Goal: Task Accomplishment & Management: Complete application form

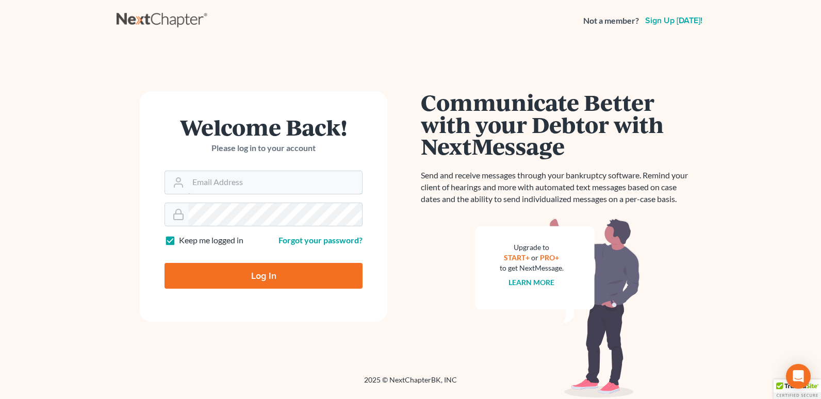
type input "[EMAIL_ADDRESS][DOMAIN_NAME]"
click at [237, 281] on input "Log In" at bounding box center [264, 276] width 198 height 26
type input "Thinking..."
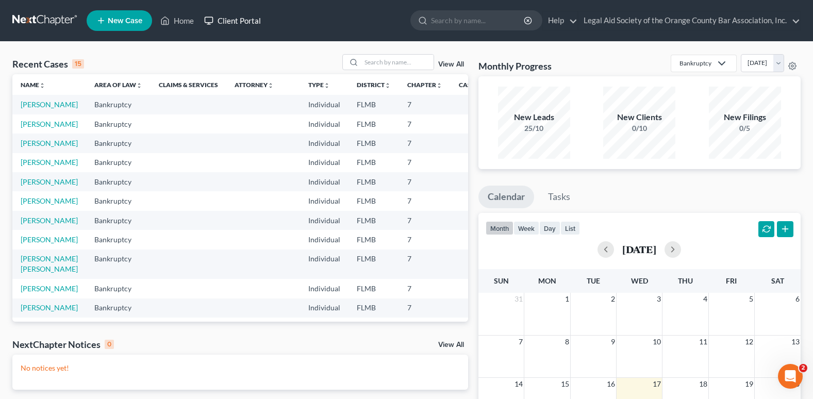
click at [240, 19] on link "Client Portal" at bounding box center [232, 20] width 67 height 19
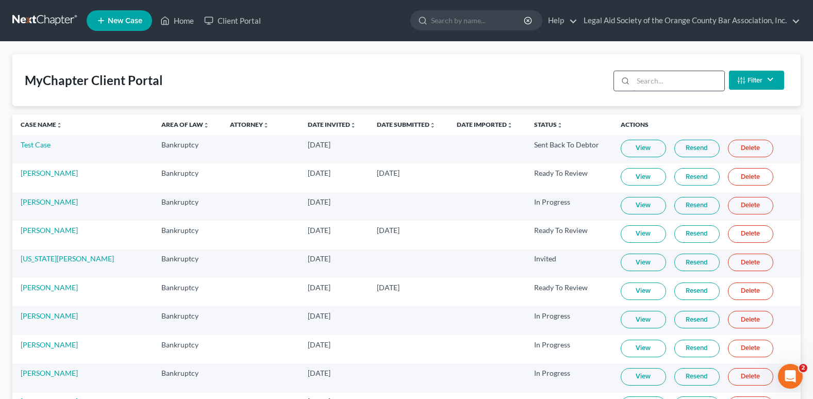
click at [651, 83] on input "search" at bounding box center [678, 81] width 91 height 20
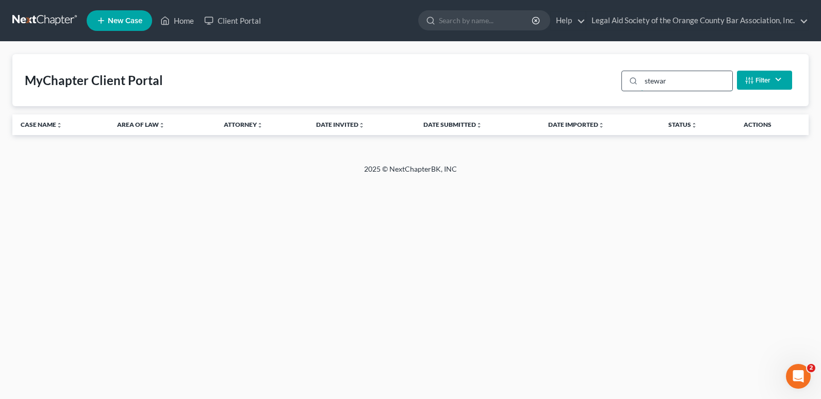
type input "stewart"
drag, startPoint x: 685, startPoint y: 84, endPoint x: 633, endPoint y: 91, distance: 52.6
click at [633, 91] on div "stewart Filter Status Filter... Invited In Progress Ready To Review Reviewed Im…" at bounding box center [706, 80] width 179 height 27
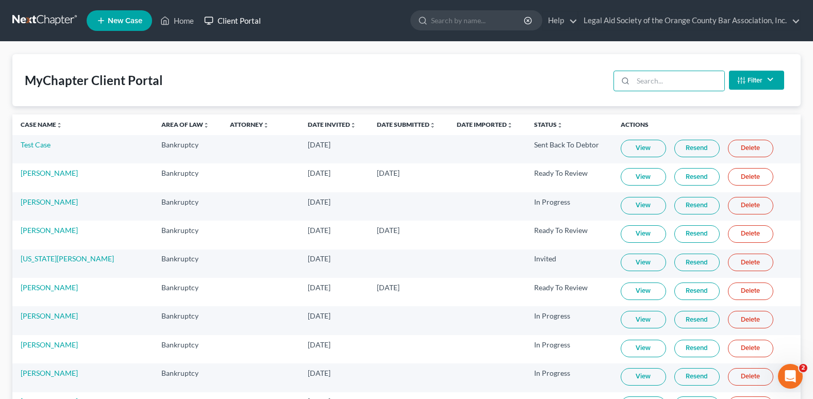
click at [222, 22] on link "Client Portal" at bounding box center [232, 20] width 67 height 19
click at [230, 21] on link "Client Portal" at bounding box center [232, 20] width 67 height 19
click at [44, 126] on link "Case Name unfold_more expand_more expand_less" at bounding box center [42, 125] width 42 height 8
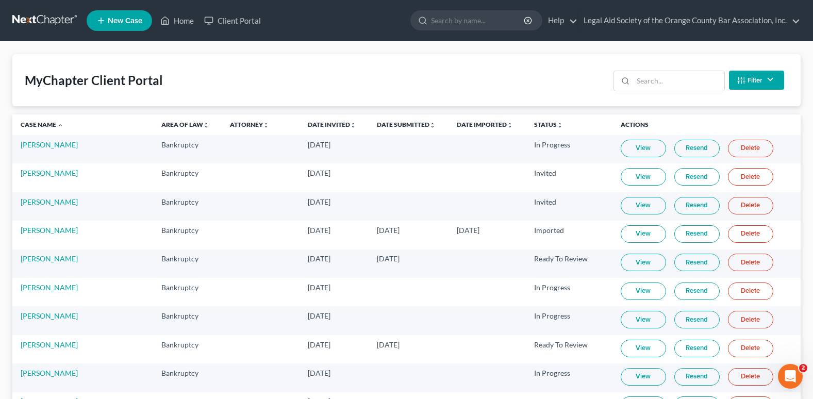
click at [128, 23] on span "New Case" at bounding box center [125, 21] width 35 height 8
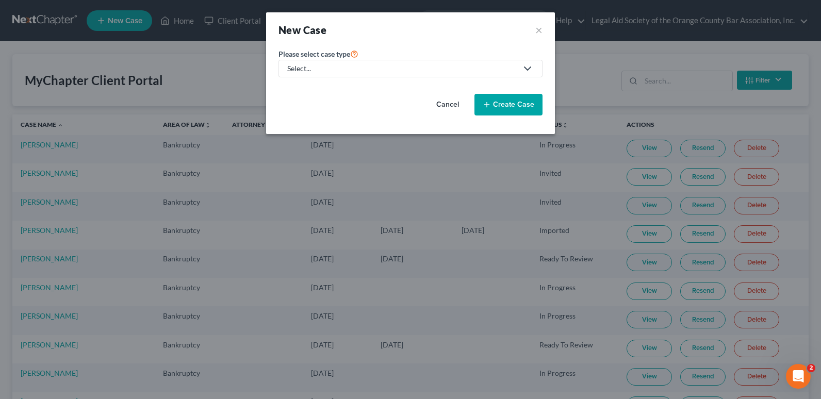
click at [410, 64] on div "Select..." at bounding box center [402, 68] width 230 height 10
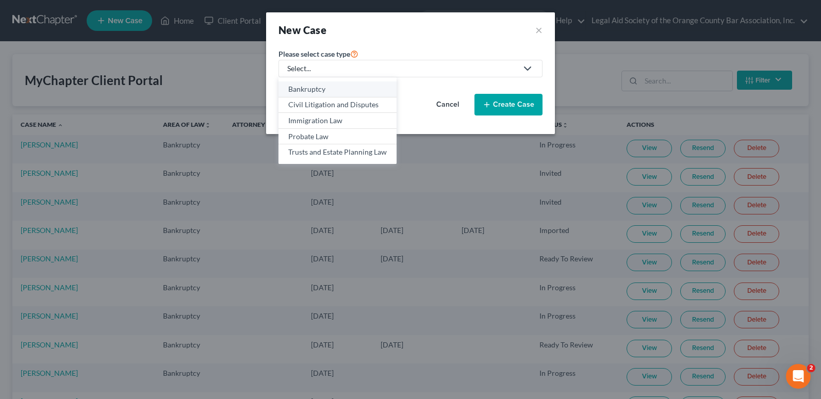
click at [336, 92] on div "Bankruptcy" at bounding box center [337, 89] width 99 height 10
select select "15"
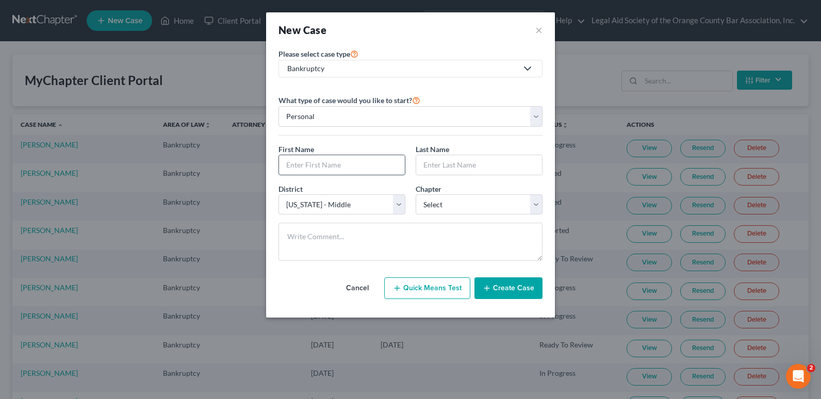
click at [294, 169] on input "text" at bounding box center [342, 165] width 126 height 20
click at [295, 165] on input "text" at bounding box center [342, 165] width 126 height 20
paste input "Christina Stewart"
type input "Christina Stewart"
click at [438, 170] on input "text" at bounding box center [479, 165] width 126 height 20
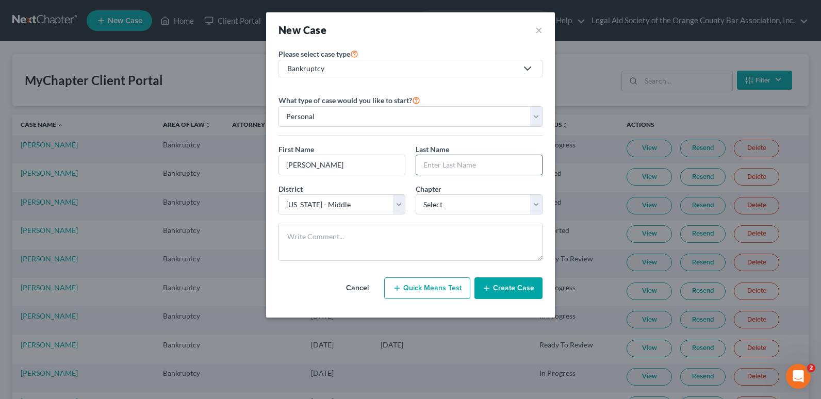
paste input "Christina Stewart"
type input "Christina Stewart"
drag, startPoint x: 316, startPoint y: 161, endPoint x: 370, endPoint y: 162, distance: 54.2
click at [369, 161] on input "Christina Stewart" at bounding box center [342, 165] width 126 height 20
type input "Christina"
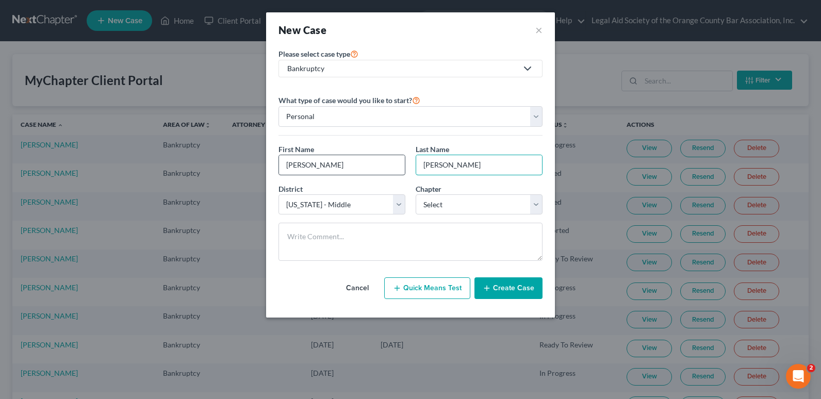
drag, startPoint x: 455, startPoint y: 165, endPoint x: 351, endPoint y: 165, distance: 104.2
click at [351, 165] on div "First Name * Christina Last Name * Christina Stewart" at bounding box center [410, 164] width 274 height 40
type input "Stewart"
drag, startPoint x: 283, startPoint y: 167, endPoint x: 263, endPoint y: 173, distance: 20.6
click at [263, 173] on div "New Case × Please select case type * Bankruptcy Bankruptcy Civil Litigation and…" at bounding box center [410, 199] width 821 height 399
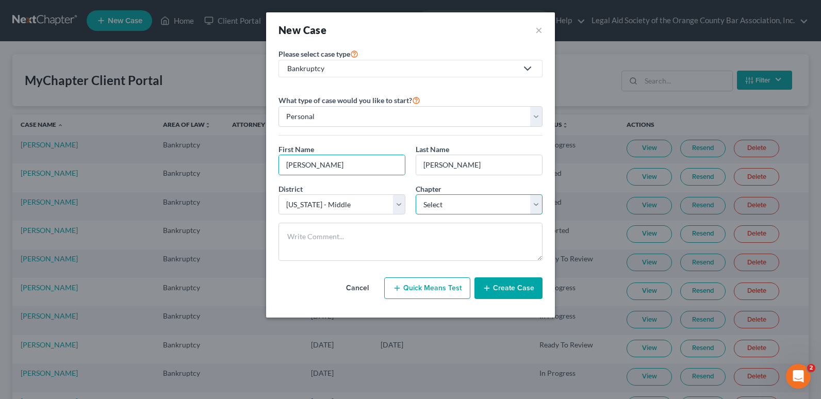
click at [455, 205] on select "Select 7 11 12 13" at bounding box center [479, 204] width 127 height 21
select select "0"
click at [416, 194] on select "Select 7 11 12 13" at bounding box center [479, 204] width 127 height 21
click at [504, 289] on button "Create Case" at bounding box center [508, 288] width 68 height 22
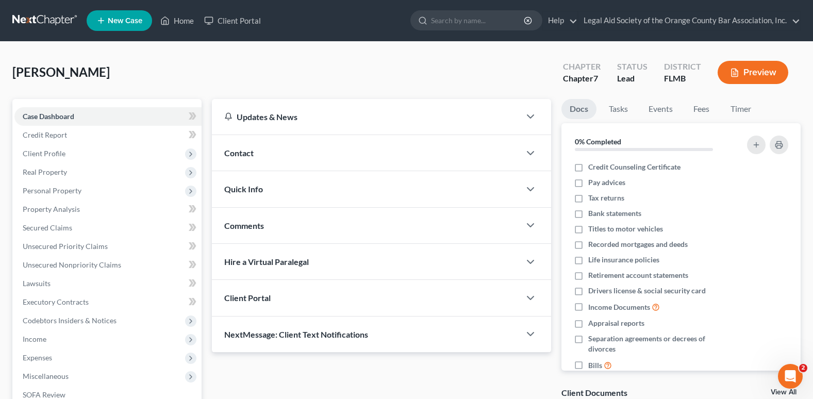
click at [275, 142] on div "Contact" at bounding box center [366, 153] width 308 height 36
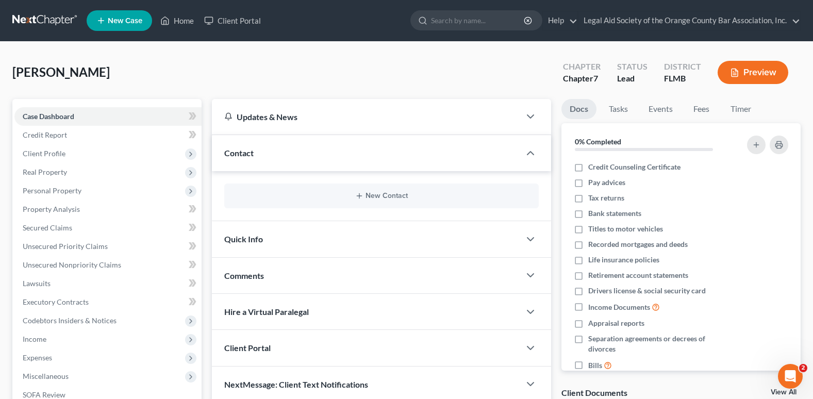
click at [392, 202] on div "New Contact" at bounding box center [381, 196] width 315 height 25
click at [390, 195] on button "New Contact" at bounding box center [382, 196] width 298 height 8
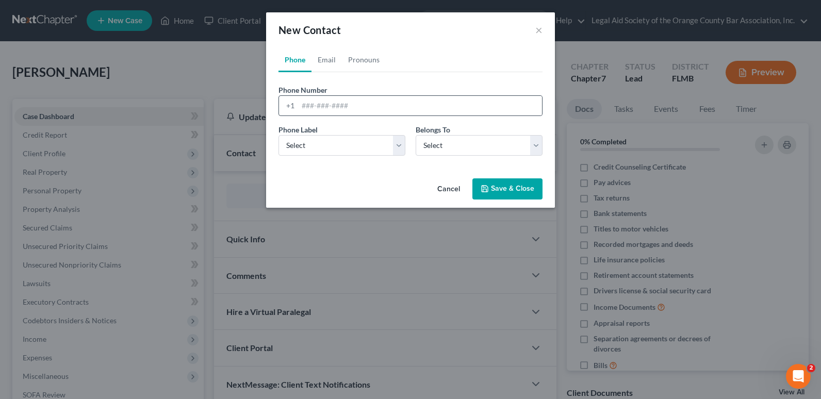
click at [294, 109] on div "+1" at bounding box center [288, 106] width 19 height 20
click at [303, 106] on input "tel" at bounding box center [420, 106] width 244 height 20
paste input "407) 575-6591"
type input "407) 575-6591"
click at [316, 148] on select "Select Mobile Home Work Other" at bounding box center [342, 145] width 127 height 21
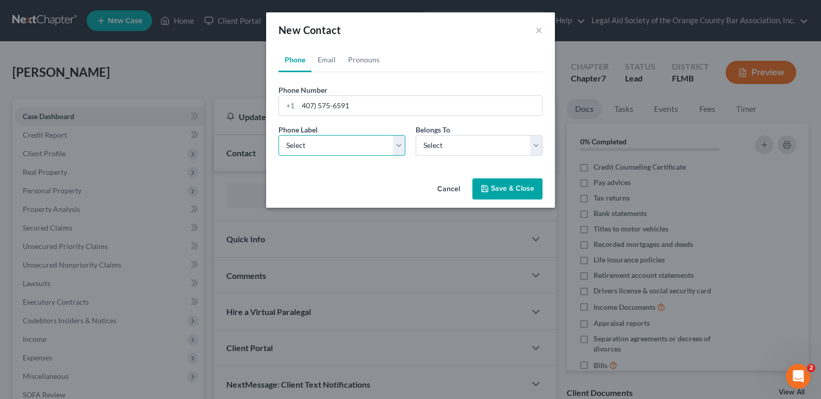
select select "1"
click at [279, 135] on select "Select Mobile Home Work Other" at bounding box center [342, 145] width 127 height 21
click at [450, 147] on select "Select Client Other" at bounding box center [479, 145] width 127 height 21
select select "0"
click at [416, 135] on select "Select Client Other" at bounding box center [479, 145] width 127 height 21
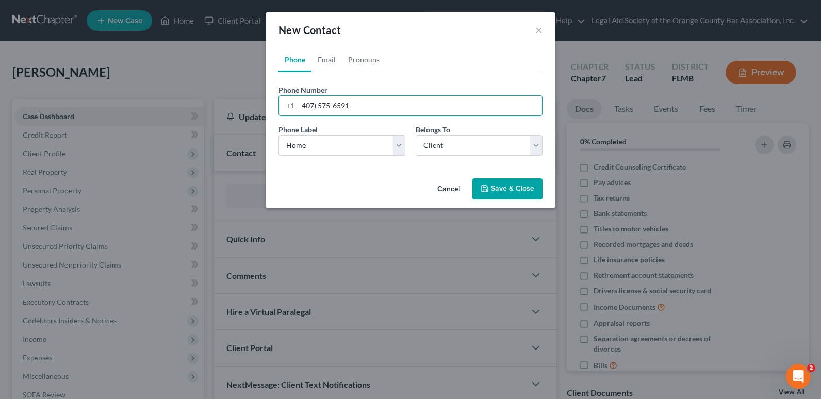
drag, startPoint x: 298, startPoint y: 105, endPoint x: 250, endPoint y: 104, distance: 48.5
click at [250, 104] on div "New Contact × Phone Email Pronouns Phone Number * +1 407) 575-6591 Ext. Phone L…" at bounding box center [410, 199] width 821 height 399
click at [329, 61] on link "Email" at bounding box center [327, 59] width 30 height 25
click at [301, 109] on input "email" at bounding box center [420, 106] width 244 height 20
paste input "rugrat9nick@aim.com"
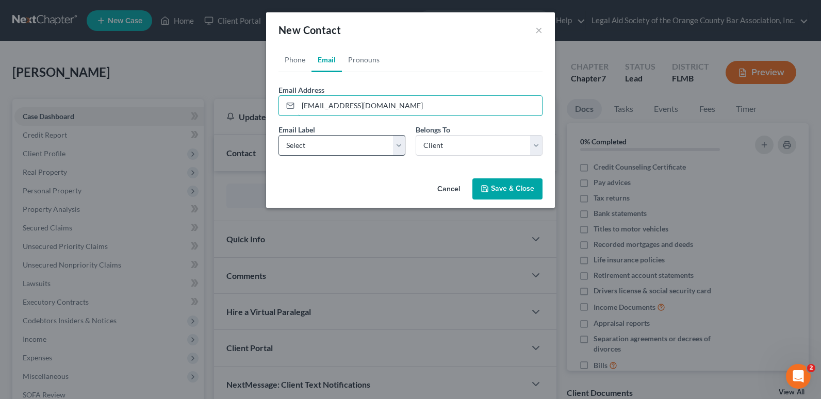
type input "rugrat9nick@aim.com"
click at [308, 148] on select "Select Home Work Other" at bounding box center [342, 145] width 127 height 21
select select "0"
click at [279, 135] on select "Select Home Work Other" at bounding box center [342, 145] width 127 height 21
click at [512, 194] on button "Save & Close" at bounding box center [507, 189] width 70 height 22
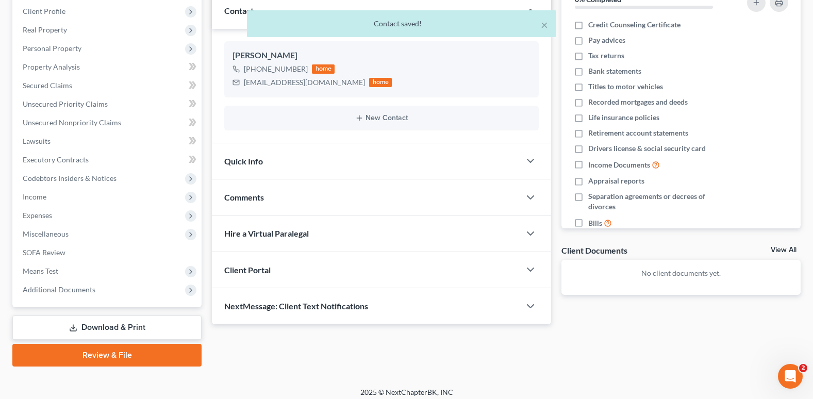
scroll to position [149, 0]
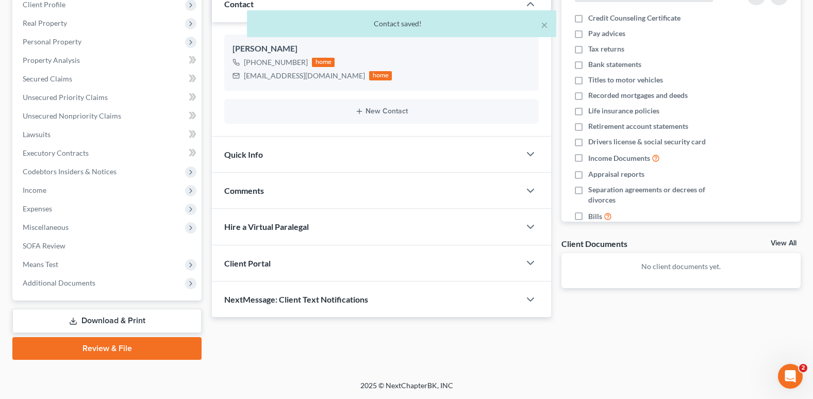
click at [252, 268] on span "Client Portal" at bounding box center [247, 263] width 46 height 10
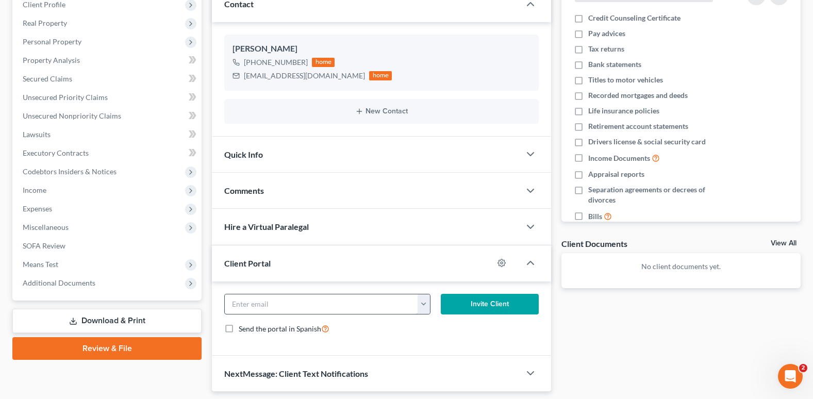
click at [259, 309] on input "email" at bounding box center [321, 304] width 193 height 20
click at [419, 308] on button "button" at bounding box center [424, 304] width 12 height 20
click at [431, 321] on link "rugrat9nick@aim.com" at bounding box center [487, 327] width 141 height 18
type input "rugrat9nick@aim.com"
click at [479, 310] on button "Invite Client" at bounding box center [490, 304] width 98 height 21
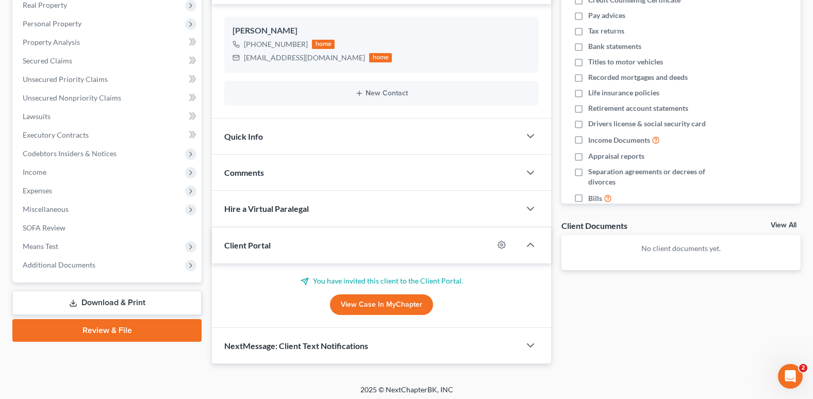
scroll to position [0, 0]
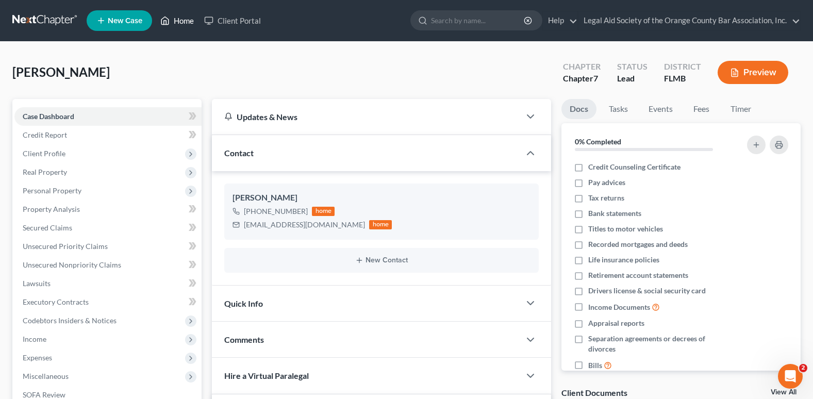
click at [185, 21] on link "Home" at bounding box center [177, 20] width 44 height 19
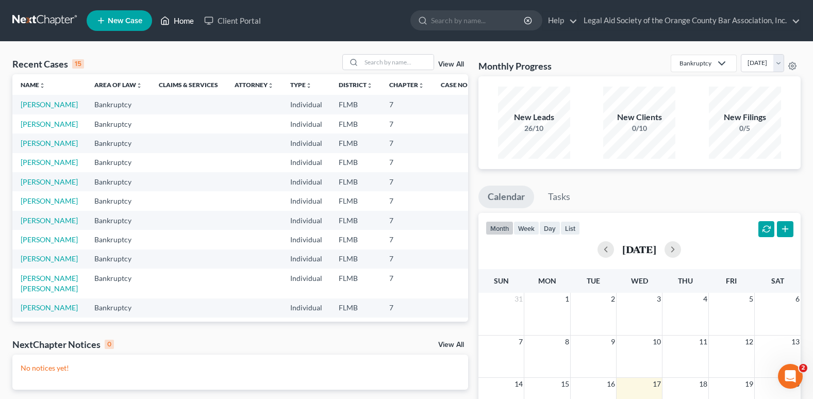
click at [176, 22] on link "Home" at bounding box center [177, 20] width 44 height 19
click at [177, 25] on link "Home" at bounding box center [177, 20] width 44 height 19
click at [374, 67] on input "search" at bounding box center [398, 62] width 72 height 15
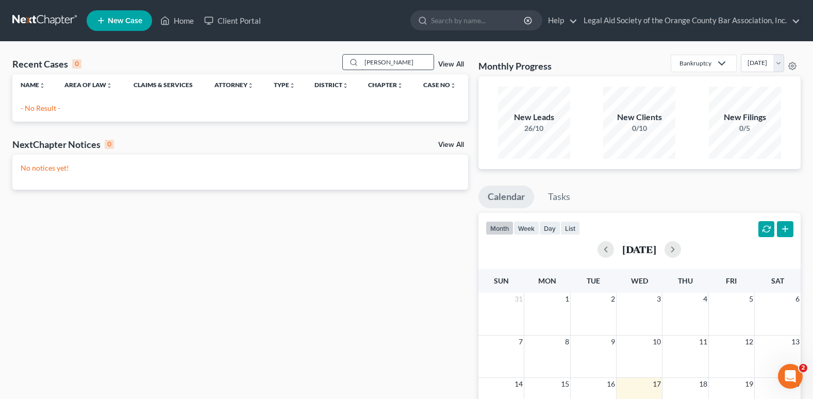
type input "janelle"
drag, startPoint x: 405, startPoint y: 67, endPoint x: 329, endPoint y: 66, distance: 76.3
click at [329, 66] on div "Recent Cases 0 janelle View All" at bounding box center [240, 64] width 456 height 20
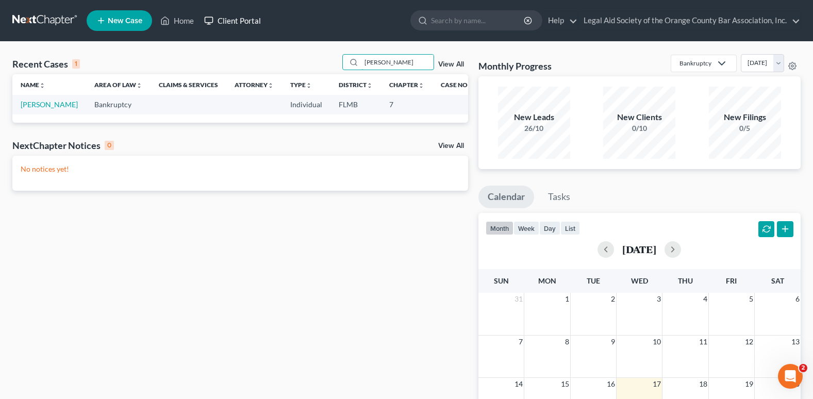
type input "torres"
click at [227, 21] on link "Client Portal" at bounding box center [232, 20] width 67 height 19
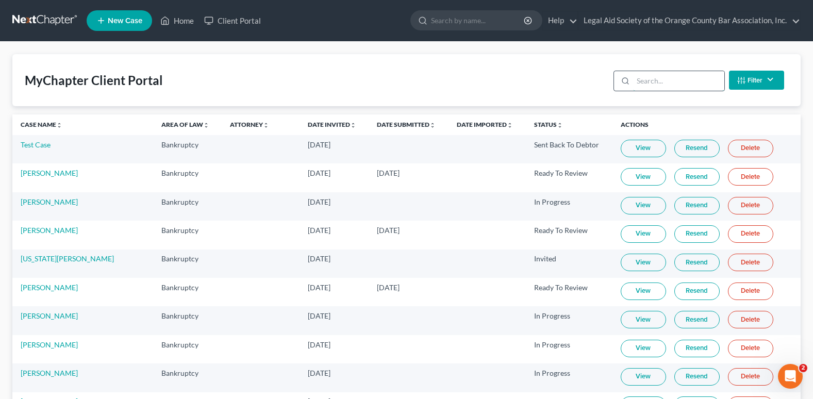
click at [659, 85] on input "search" at bounding box center [678, 81] width 91 height 20
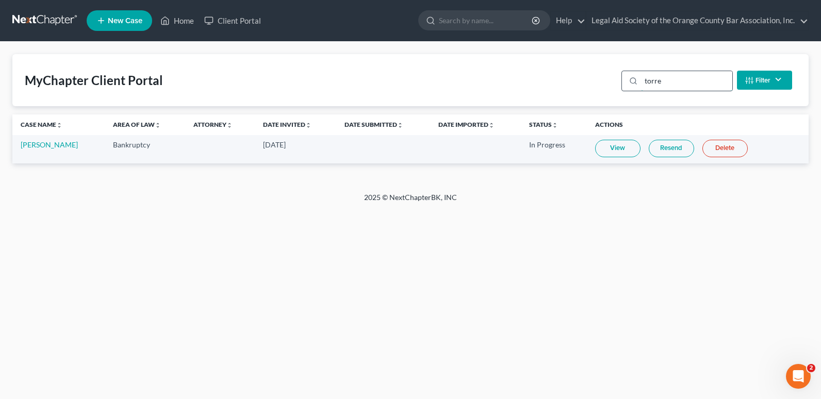
type input "torres"
drag, startPoint x: 673, startPoint y: 87, endPoint x: 622, endPoint y: 95, distance: 51.3
click at [622, 95] on div "MyChapter Client Portal torres Filter Status Filter... Invited In Progress Read…" at bounding box center [410, 80] width 796 height 52
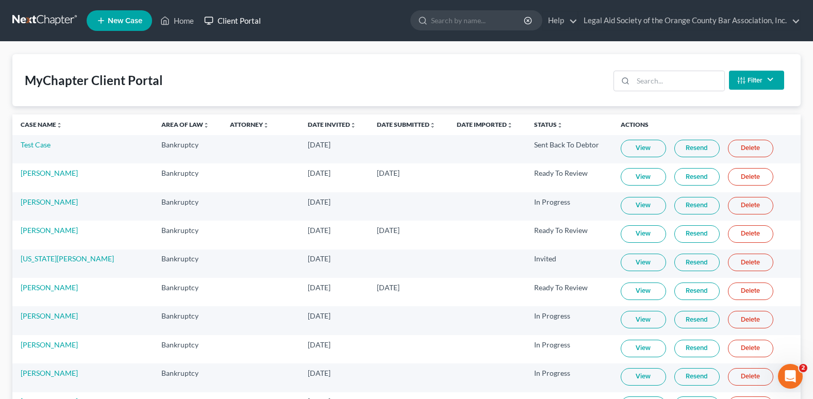
drag, startPoint x: 238, startPoint y: 23, endPoint x: 268, endPoint y: 40, distance: 34.2
click at [238, 23] on link "Client Portal" at bounding box center [232, 20] width 67 height 19
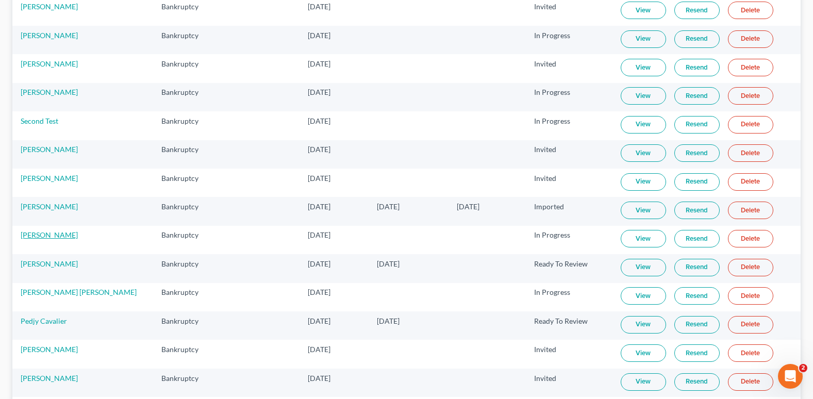
scroll to position [877, 0]
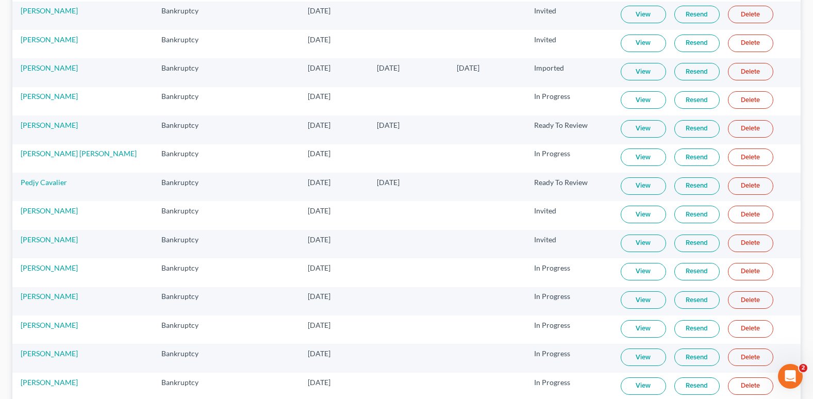
click at [687, 159] on link "Resend" at bounding box center [697, 158] width 45 height 18
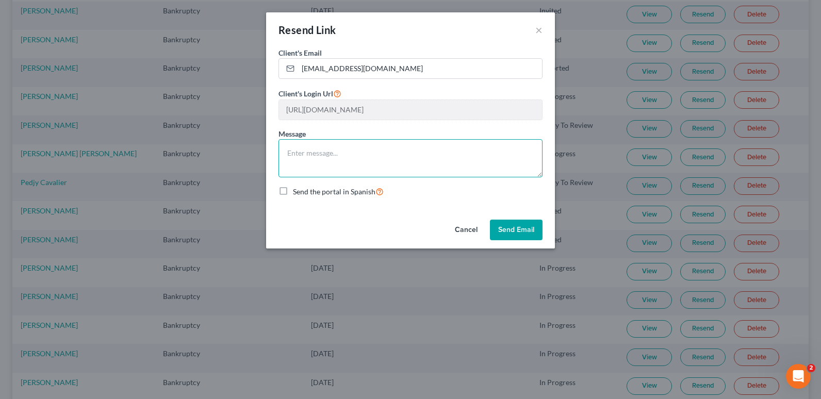
click at [326, 153] on textarea at bounding box center [411, 158] width 264 height 38
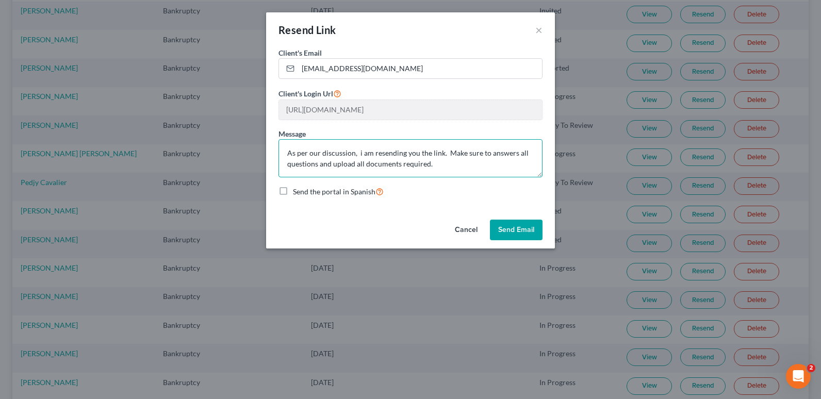
type textarea "As per our discussion, i am resending you the link. Make sure to answers all qu…"
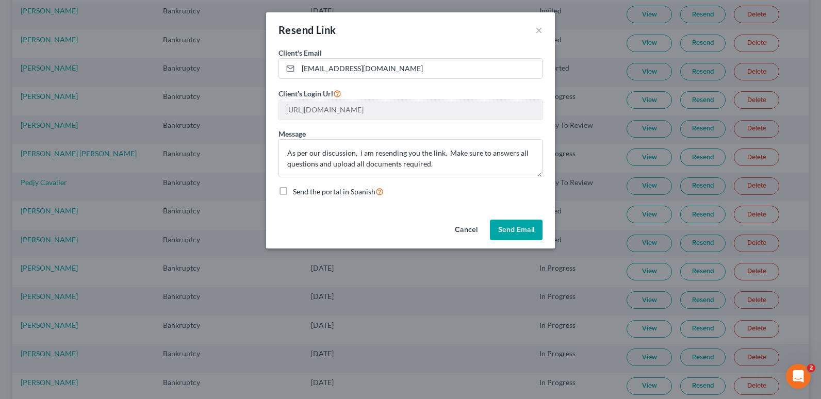
click at [519, 236] on button "Send Email" at bounding box center [516, 230] width 53 height 21
